Goal: Book appointment/travel/reservation

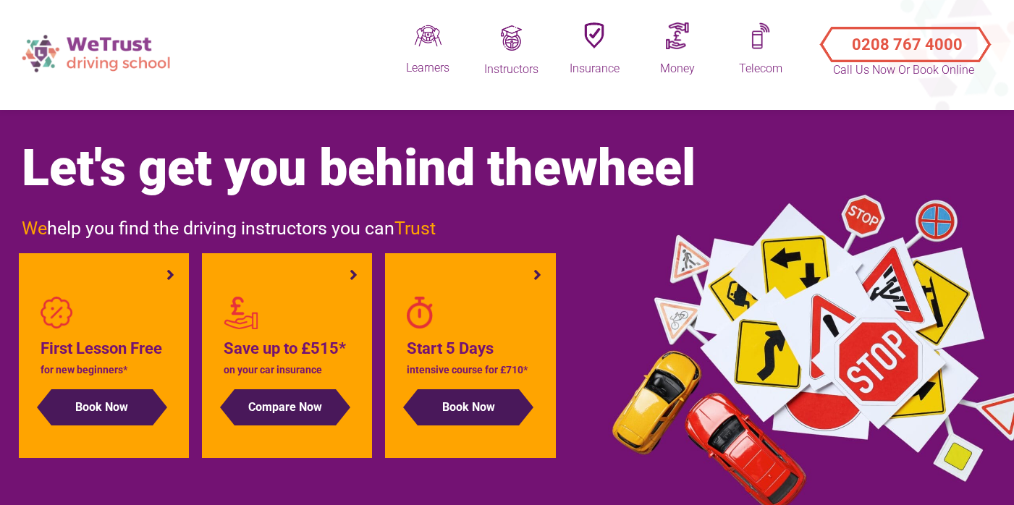
click at [77, 52] on img at bounding box center [97, 53] width 167 height 51
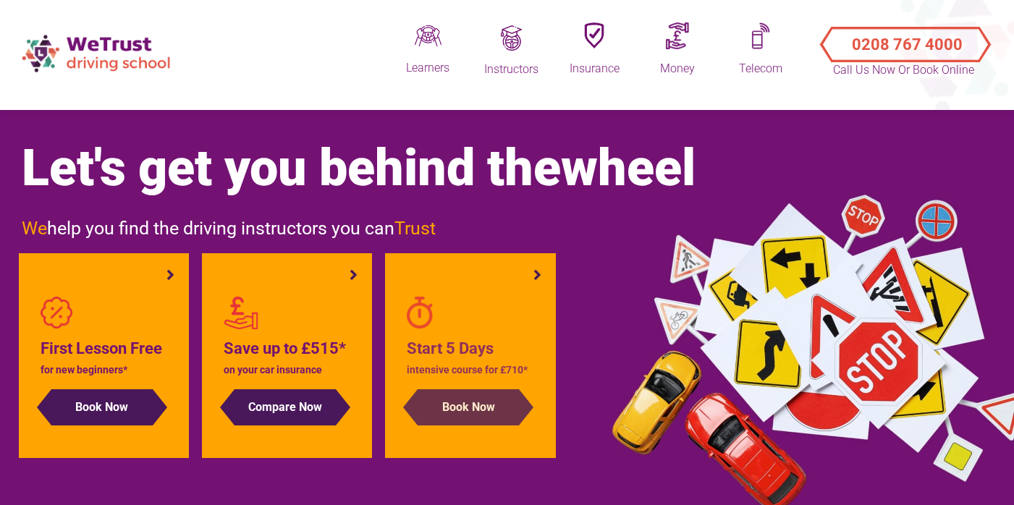
click at [482, 409] on button "Book Now" at bounding box center [468, 408] width 101 height 36
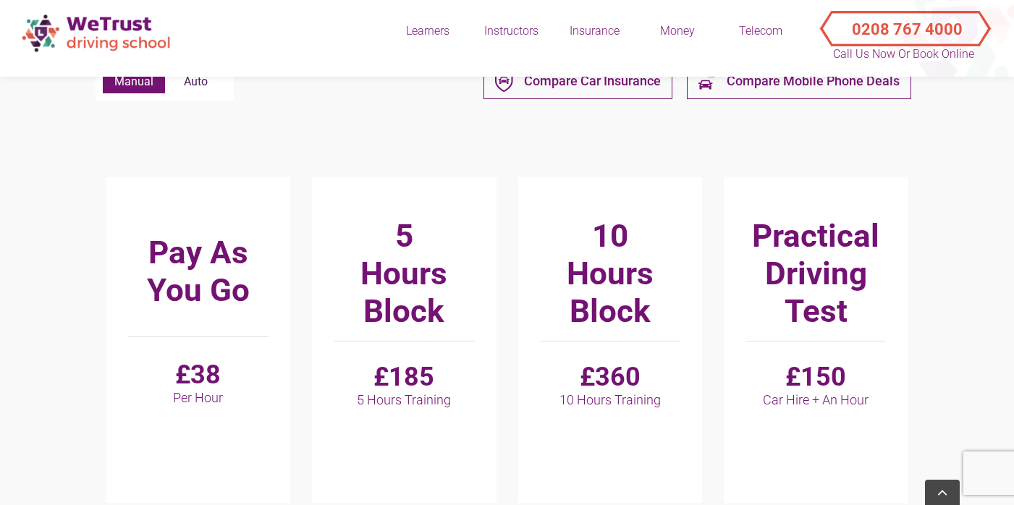
scroll to position [423, 0]
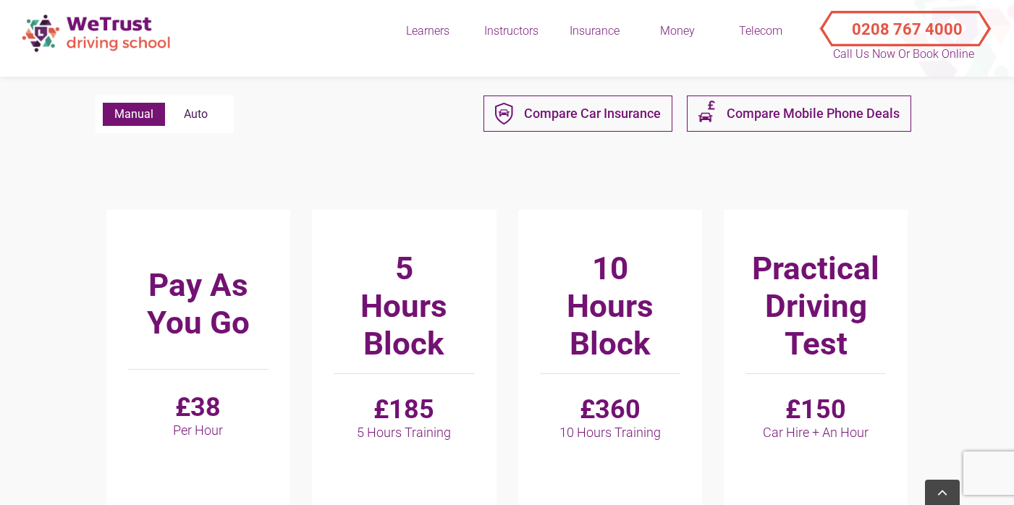
click at [204, 118] on label "Auto" at bounding box center [196, 114] width 62 height 23
click at [104, 104] on input "Auto" at bounding box center [103, 103] width 1 height 1
radio input "true"
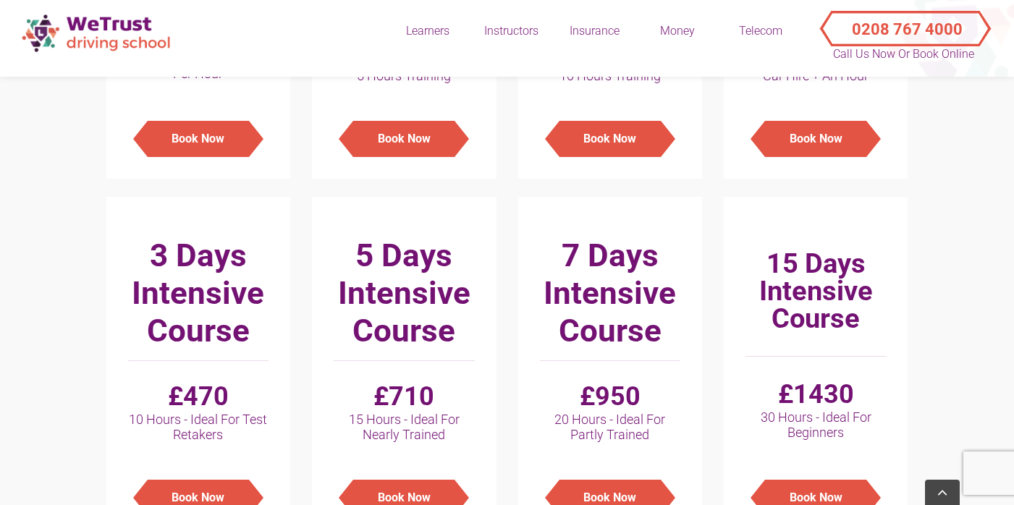
scroll to position [785, 0]
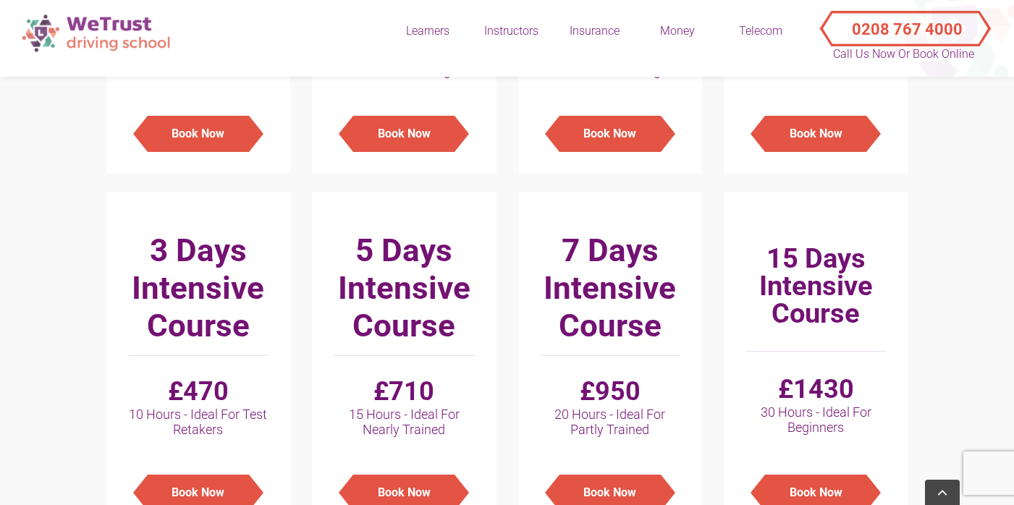
click at [118, 38] on img at bounding box center [97, 32] width 167 height 51
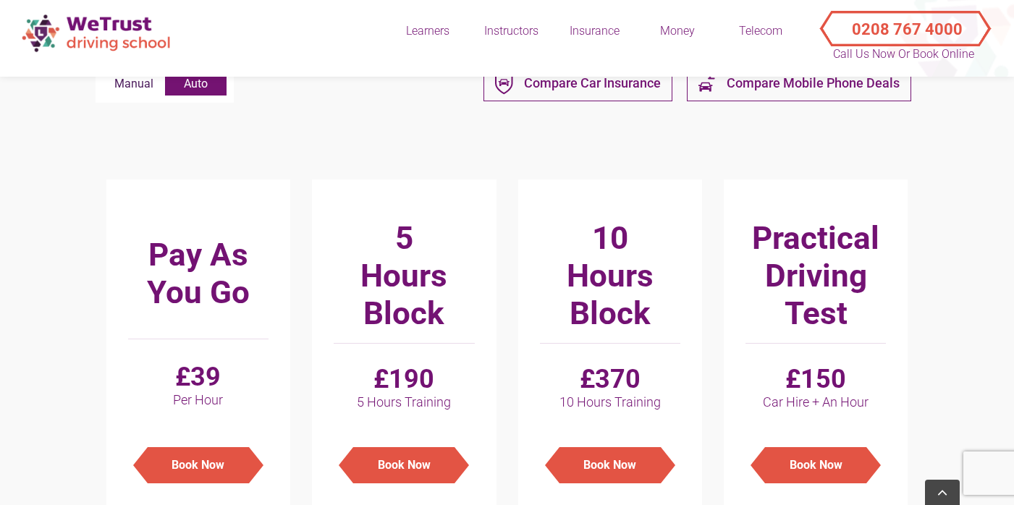
scroll to position [456, 0]
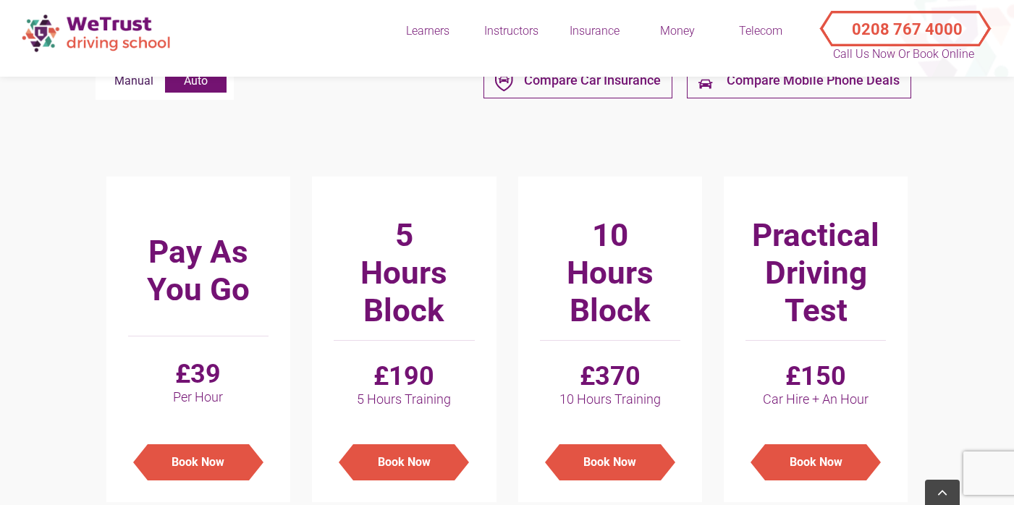
click at [127, 88] on label "Manual" at bounding box center [134, 81] width 62 height 23
click at [104, 70] on input "Manual" at bounding box center [103, 70] width 1 height 1
radio input "true"
click at [201, 85] on label "Auto" at bounding box center [196, 81] width 62 height 23
click at [104, 70] on input "Auto" at bounding box center [103, 70] width 1 height 1
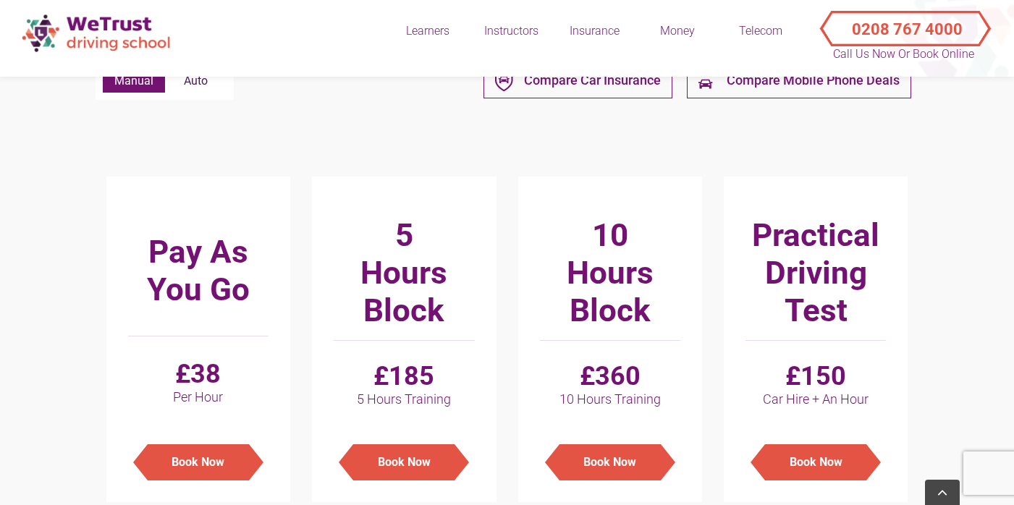
radio input "true"
click at [148, 83] on label "Manual" at bounding box center [134, 81] width 62 height 23
click at [104, 70] on input "Manual" at bounding box center [103, 70] width 1 height 1
radio input "true"
click at [202, 85] on label "Auto" at bounding box center [196, 81] width 62 height 23
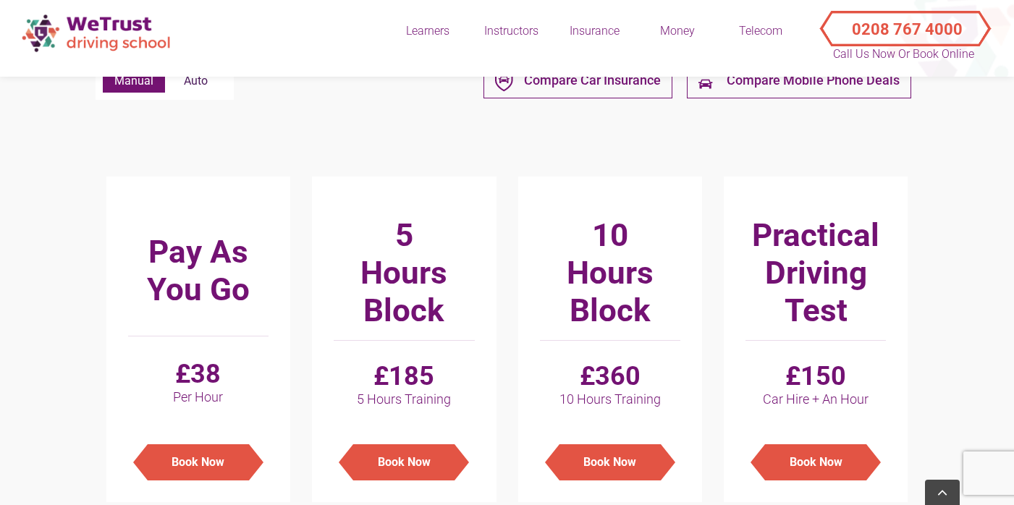
click at [104, 70] on input "Auto" at bounding box center [103, 70] width 1 height 1
radio input "true"
click at [142, 85] on label "Manual" at bounding box center [134, 81] width 62 height 23
click at [104, 70] on input "Manual" at bounding box center [103, 70] width 1 height 1
radio input "true"
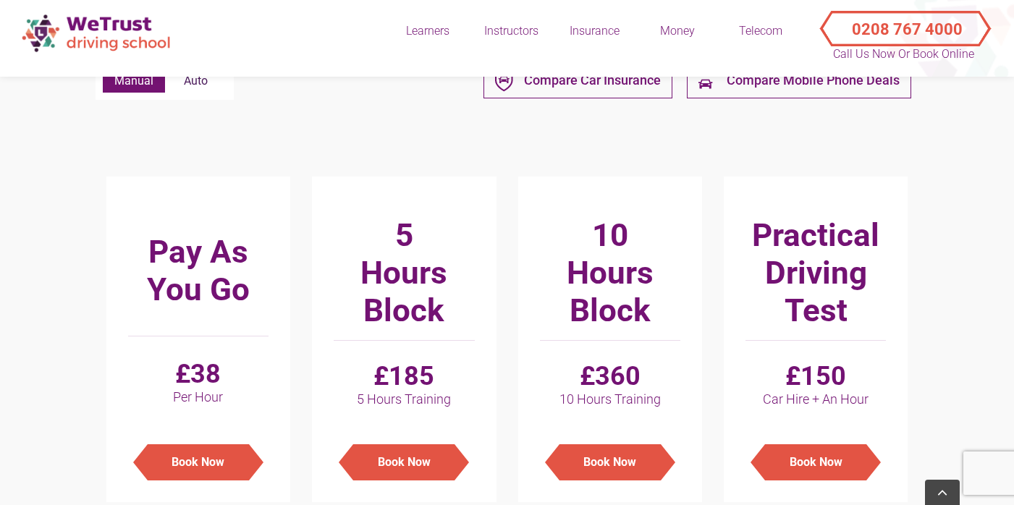
click at [205, 89] on label "Auto" at bounding box center [196, 81] width 62 height 23
click at [104, 70] on input "Auto" at bounding box center [103, 70] width 1 height 1
radio input "true"
click at [147, 89] on label "Manual" at bounding box center [134, 81] width 62 height 23
click at [104, 70] on input "Manual" at bounding box center [103, 70] width 1 height 1
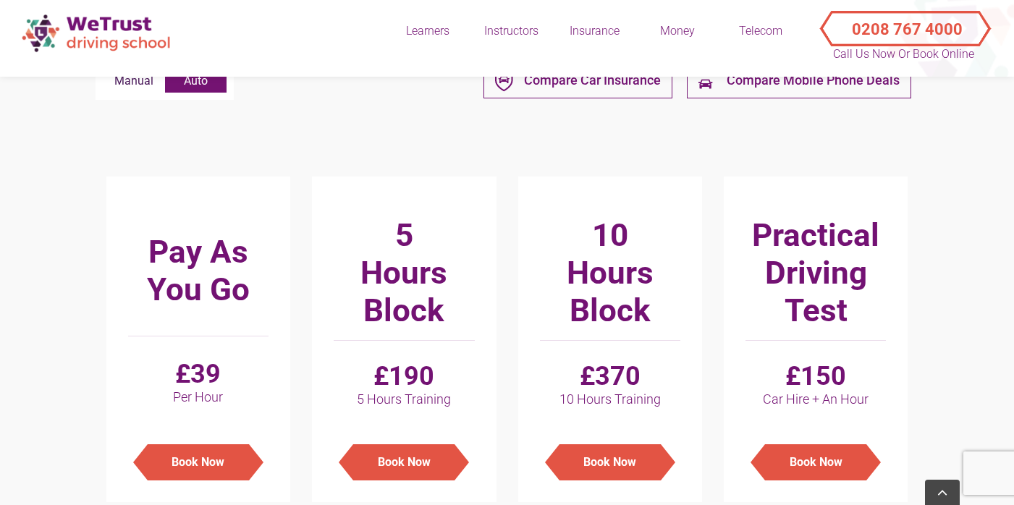
radio input "true"
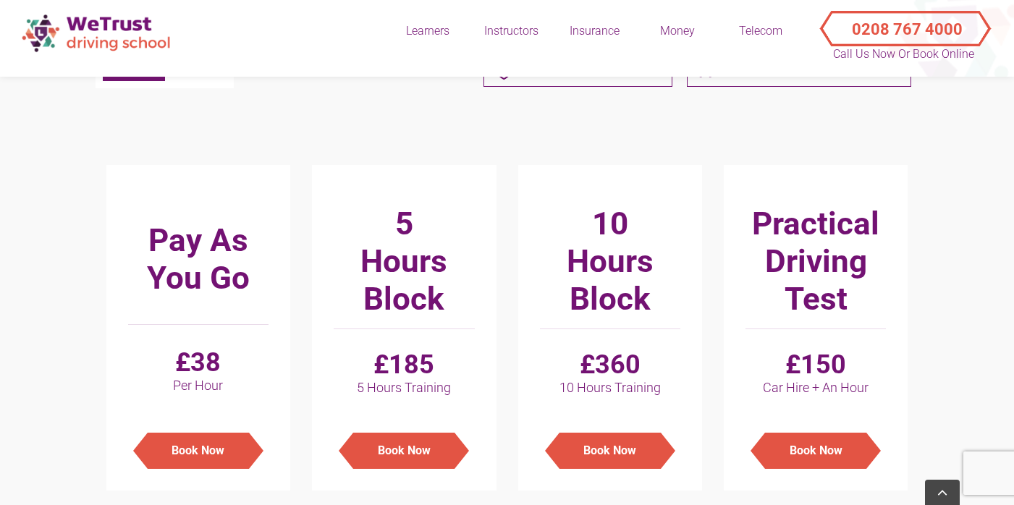
scroll to position [415, 0]
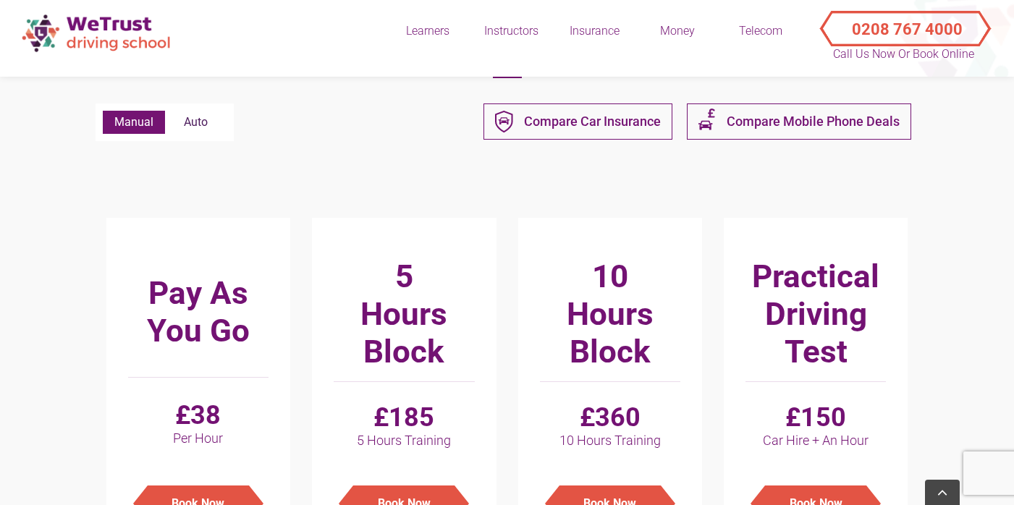
click at [205, 118] on label "Auto" at bounding box center [196, 122] width 62 height 23
click at [104, 112] on input "Auto" at bounding box center [103, 111] width 1 height 1
radio input "true"
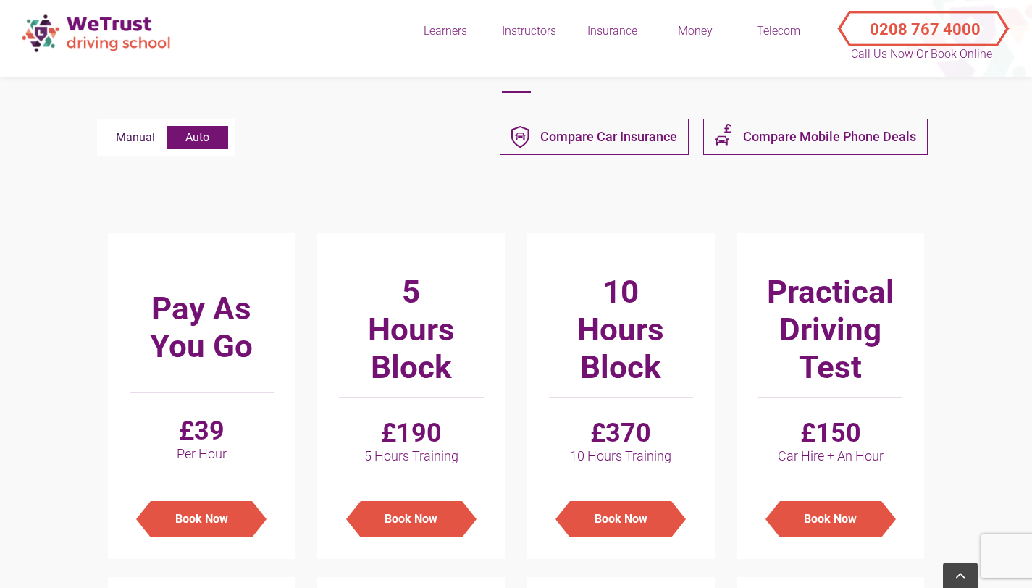
scroll to position [0, 0]
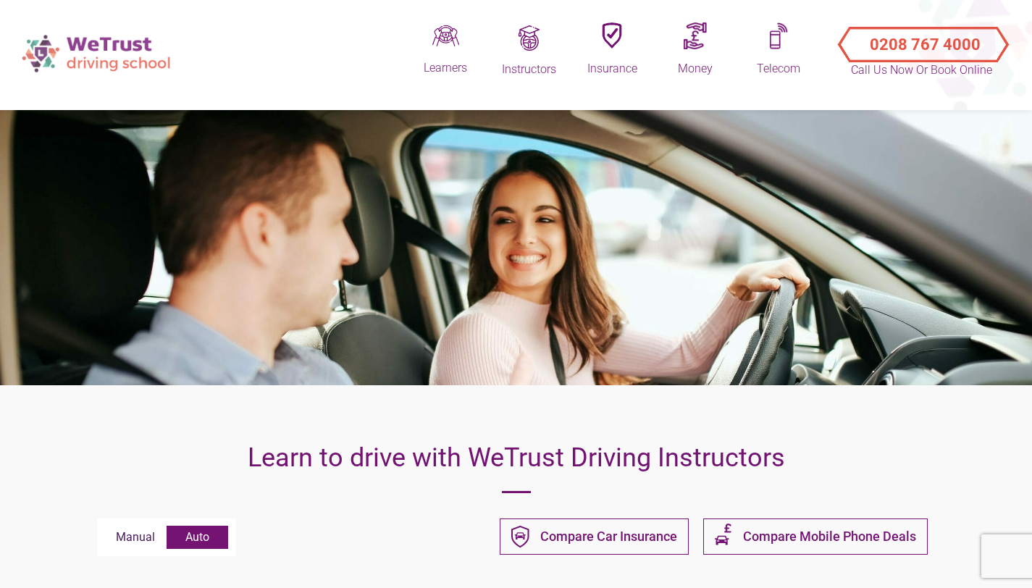
click at [78, 40] on img at bounding box center [97, 53] width 167 height 51
